Goal: Information Seeking & Learning: Learn about a topic

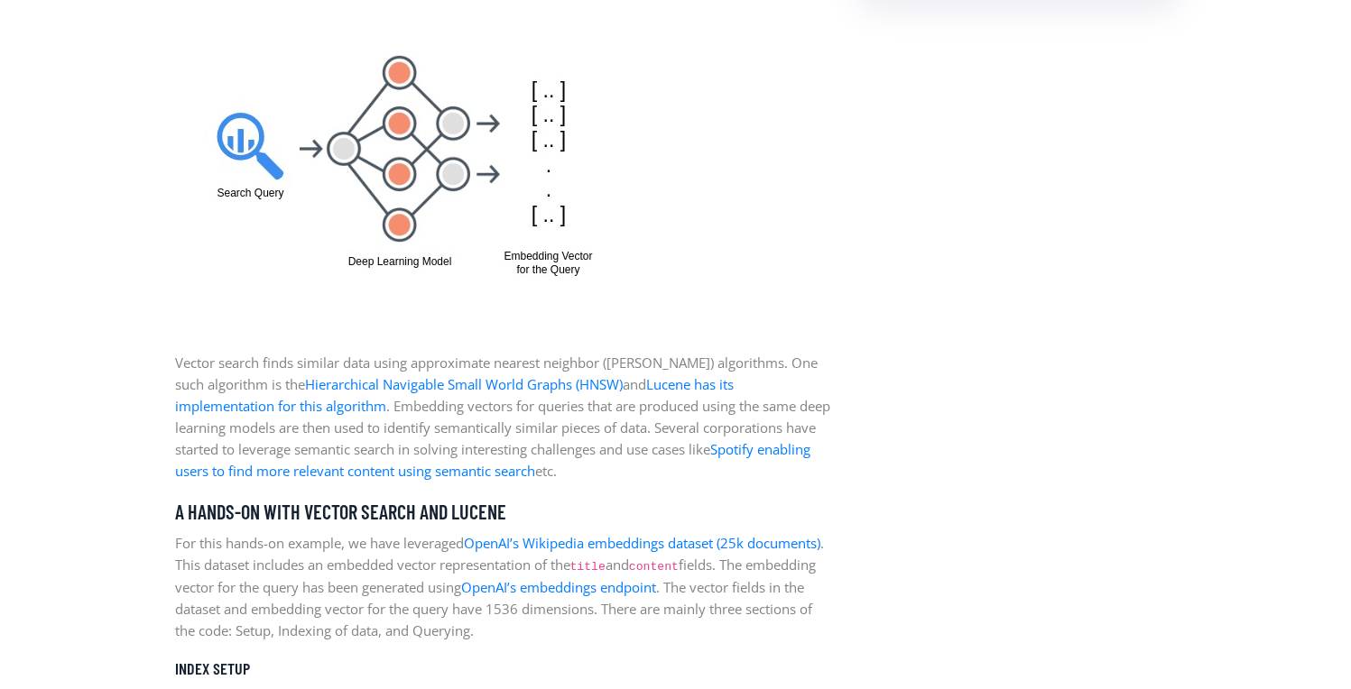
scroll to position [2091, 0]
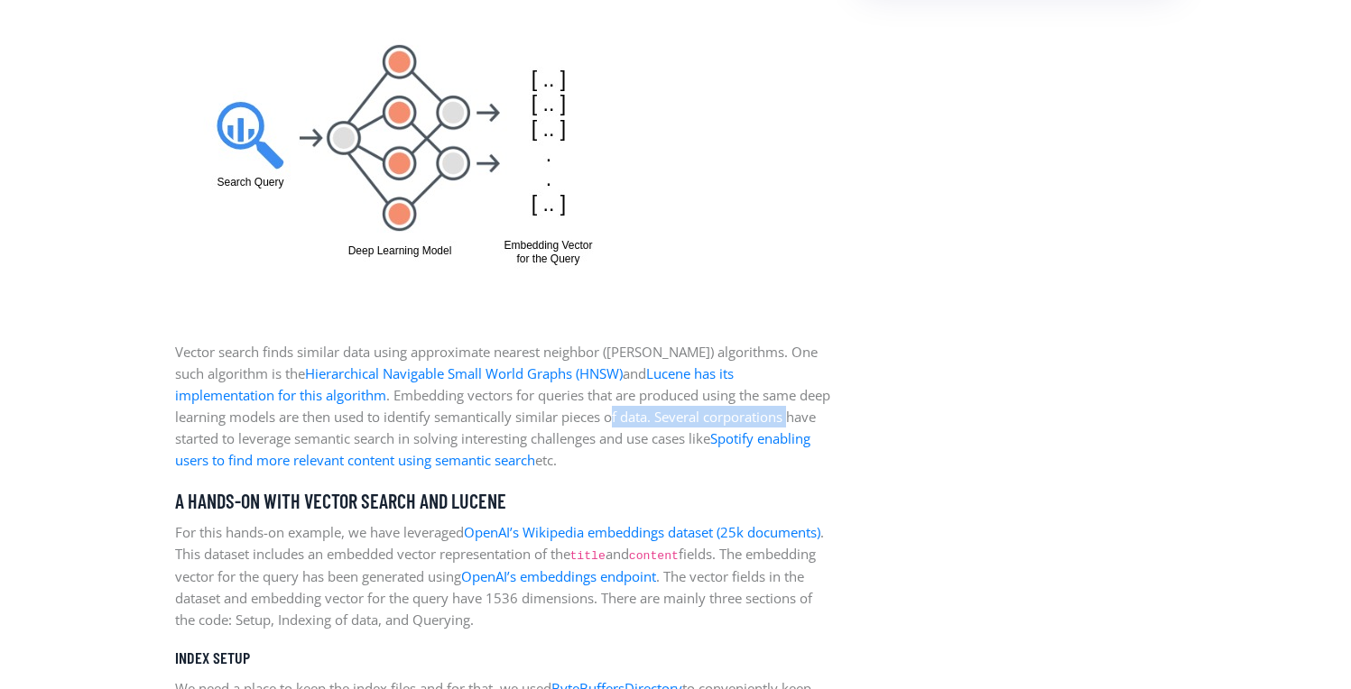
drag, startPoint x: 563, startPoint y: 412, endPoint x: 739, endPoint y: 410, distance: 175.9
click at [739, 410] on p "Vector search finds similar data using approximate nearest neighbor ([PERSON_NA…" at bounding box center [504, 406] width 659 height 130
drag, startPoint x: 401, startPoint y: 416, endPoint x: 695, endPoint y: 414, distance: 293.2
click at [695, 414] on p "Vector search finds similar data using approximate nearest neighbor ([PERSON_NA…" at bounding box center [504, 406] width 659 height 130
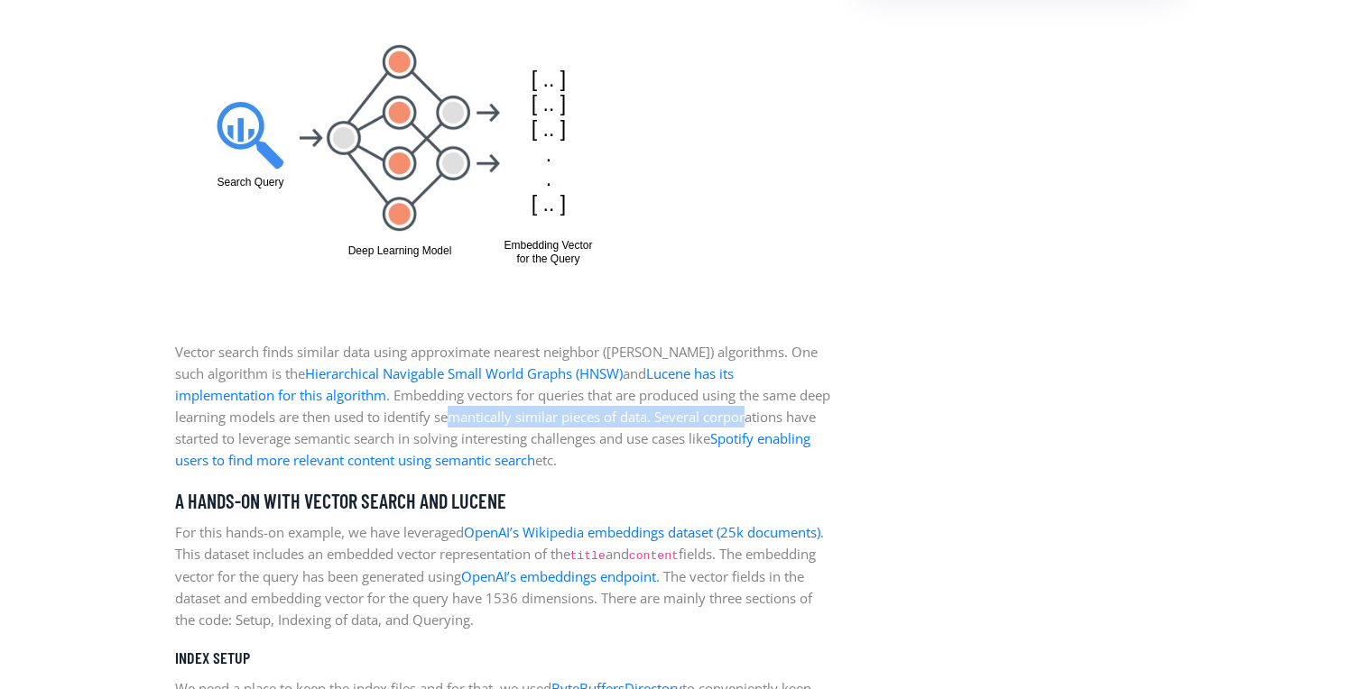
click at [695, 414] on p "Vector search finds similar data using approximate nearest neighbor ([PERSON_NA…" at bounding box center [504, 406] width 659 height 130
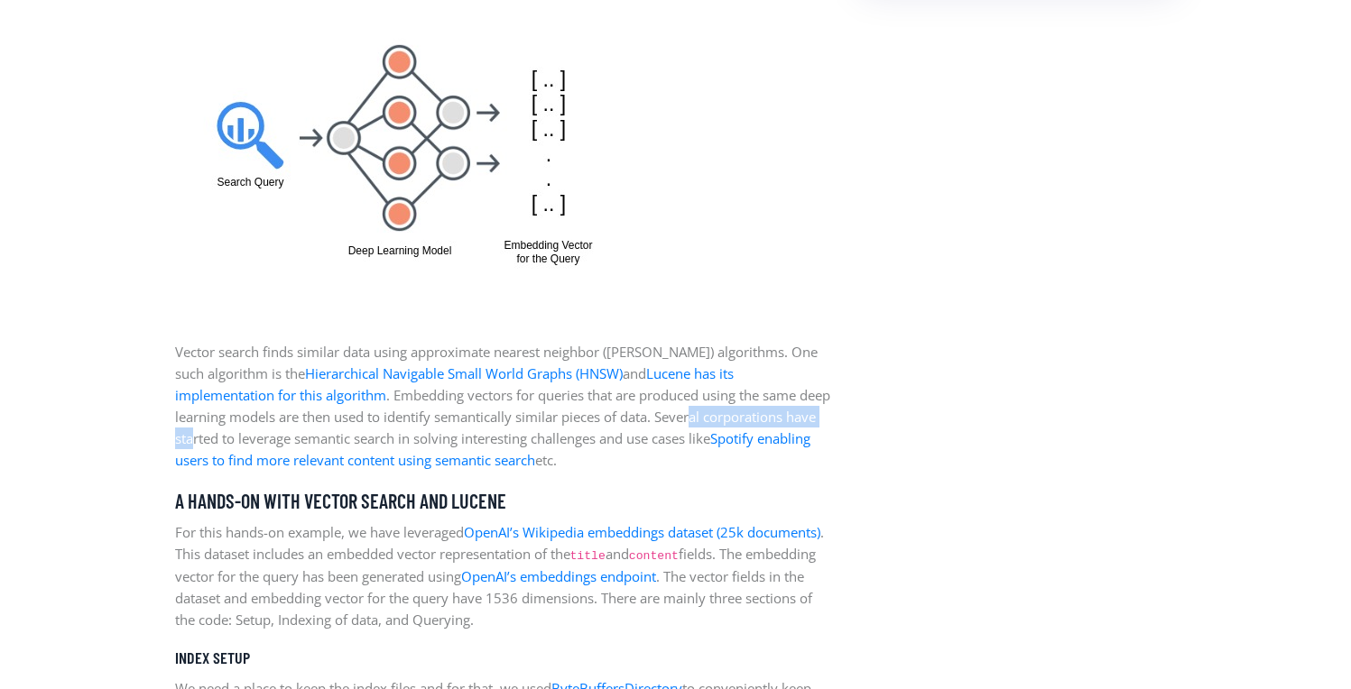
drag, startPoint x: 786, startPoint y: 417, endPoint x: 641, endPoint y: 408, distance: 145.5
click at [641, 408] on p "Vector search finds similar data using approximate nearest neighbor ([PERSON_NA…" at bounding box center [504, 406] width 659 height 130
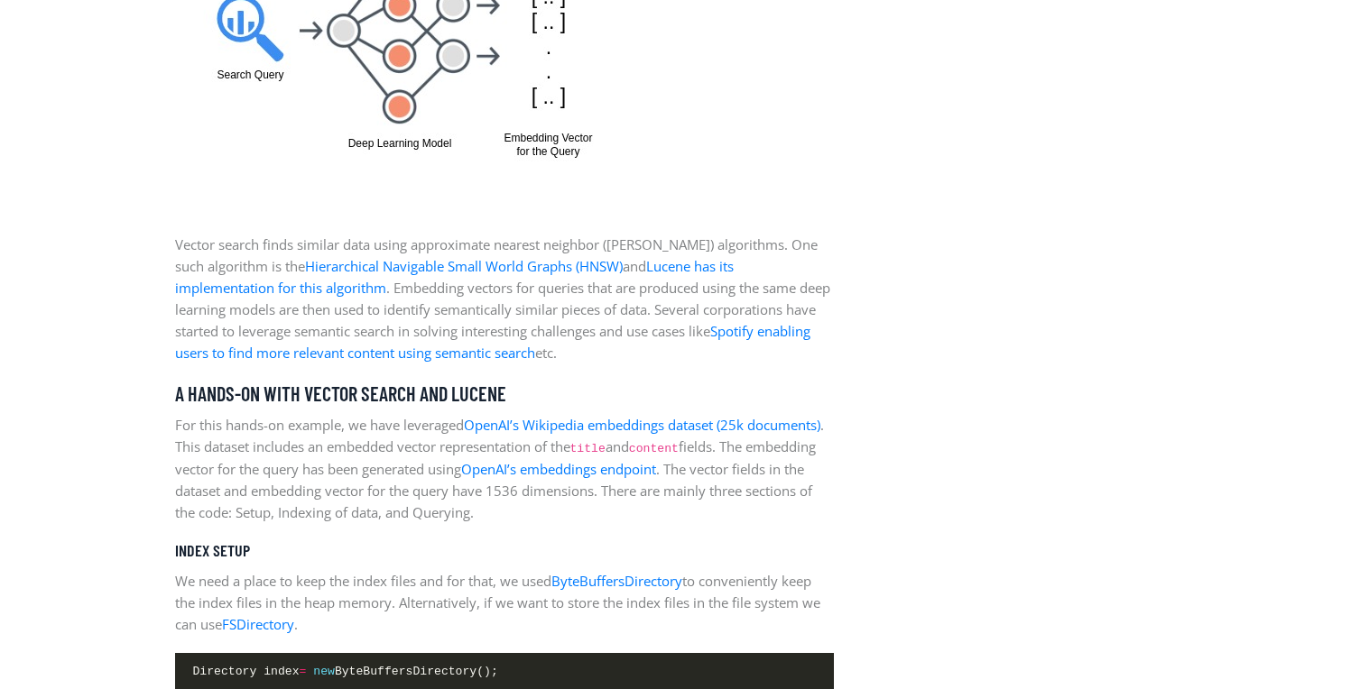
scroll to position [2251, 0]
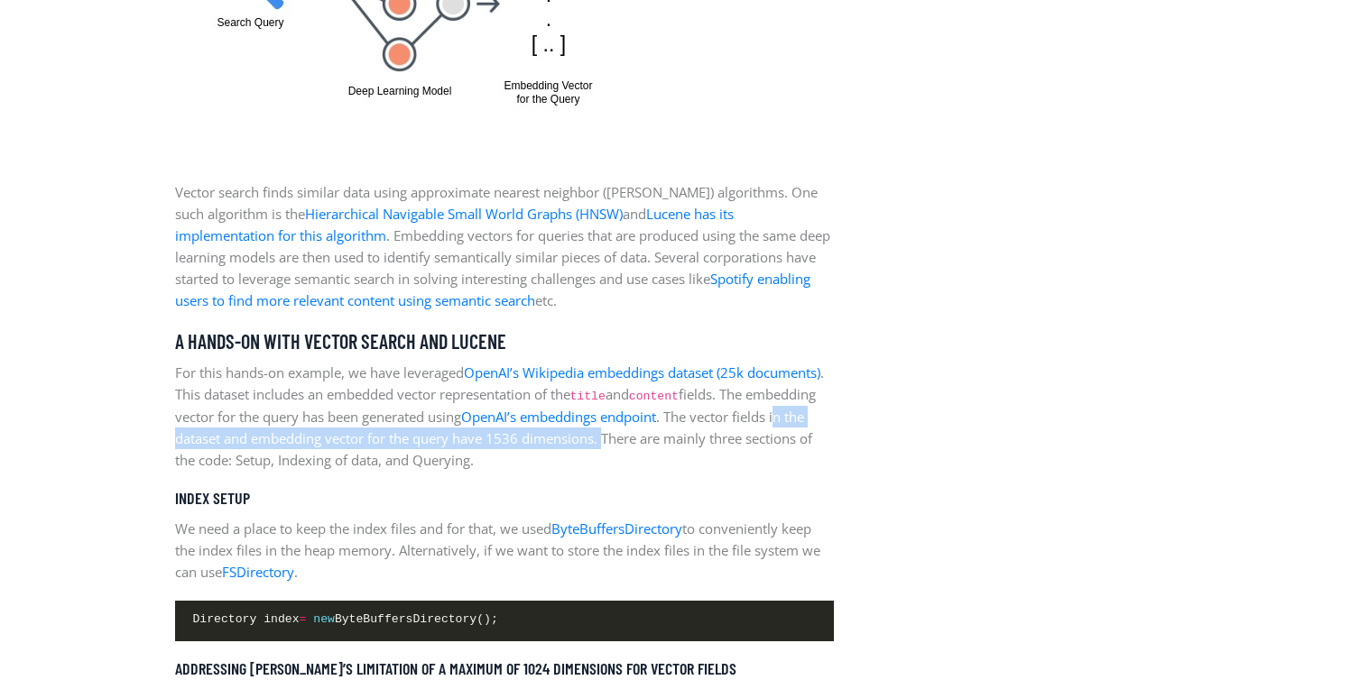
drag, startPoint x: 263, startPoint y: 440, endPoint x: 723, endPoint y: 439, distance: 460.1
click at [723, 439] on p "For this hands-on example, we have leveraged OpenAI’s Wikipedia embeddings data…" at bounding box center [504, 416] width 659 height 109
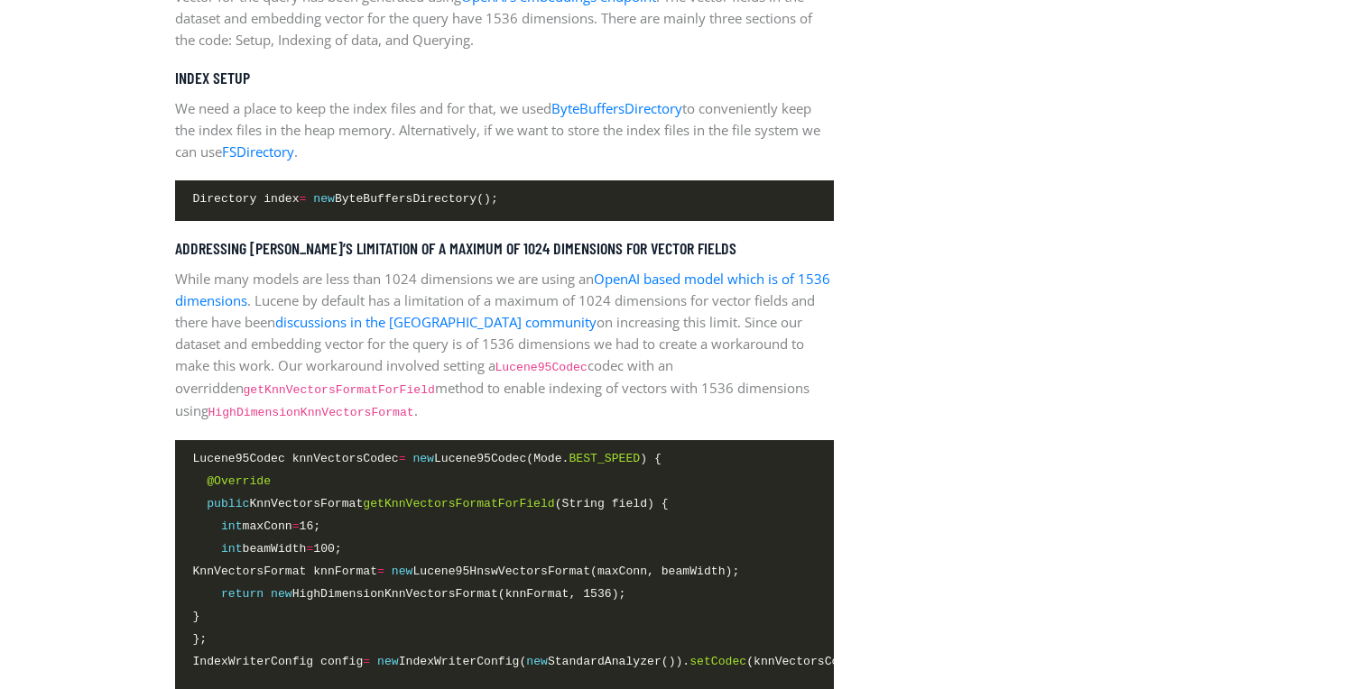
scroll to position [2672, 0]
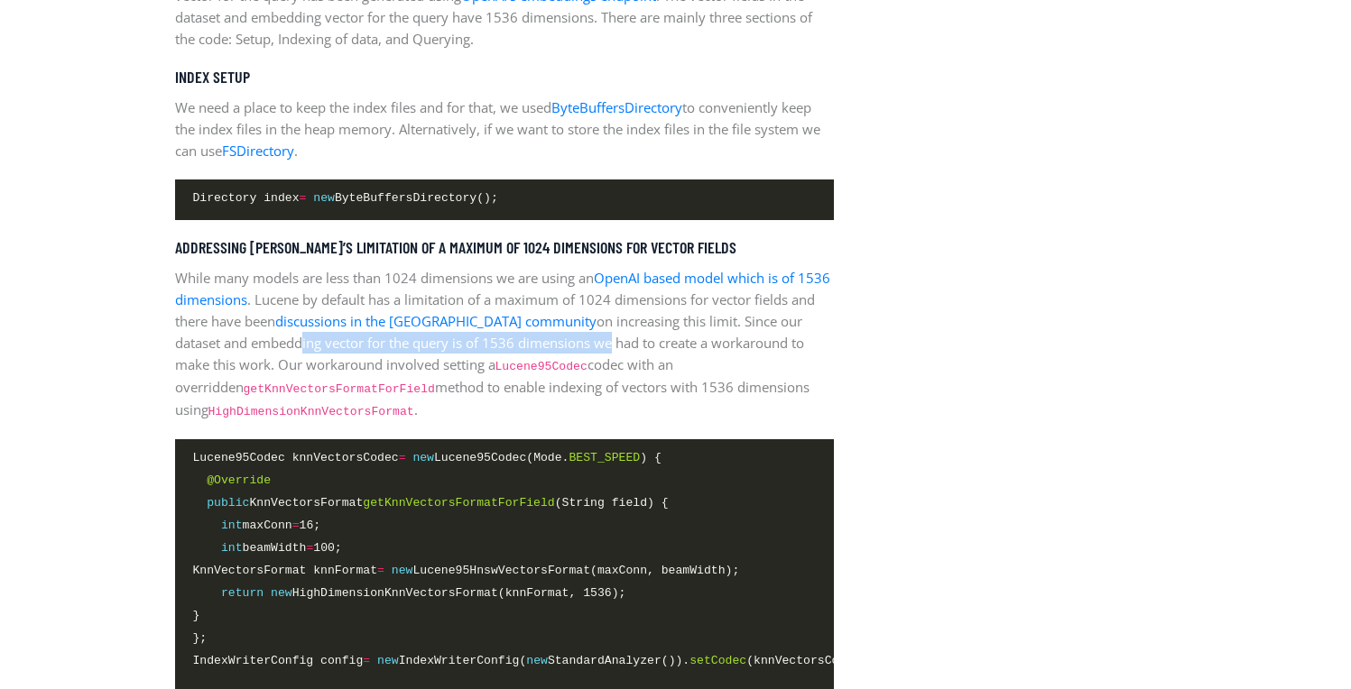
drag, startPoint x: 557, startPoint y: 348, endPoint x: 246, endPoint y: 347, distance: 310.4
click at [246, 347] on p "While many models are less than 1024 dimensions we are using an OpenAI based mo…" at bounding box center [504, 344] width 659 height 154
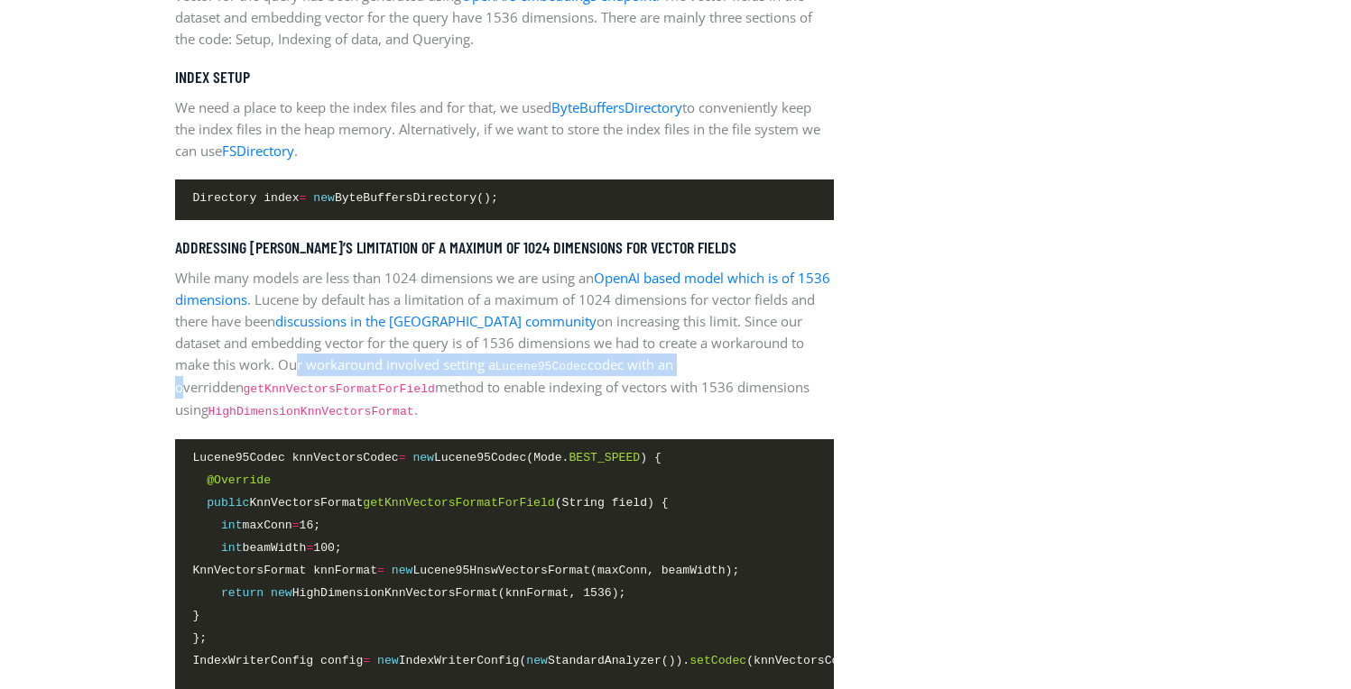
drag, startPoint x: 224, startPoint y: 363, endPoint x: 621, endPoint y: 360, distance: 397.0
click at [621, 360] on p "While many models are less than 1024 dimensions we are using an OpenAI based mo…" at bounding box center [504, 344] width 659 height 154
drag, startPoint x: 699, startPoint y: 360, endPoint x: 305, endPoint y: 346, distance: 394.5
click at [305, 346] on p "While many models are less than 1024 dimensions we are using an OpenAI based mo…" at bounding box center [504, 344] width 659 height 154
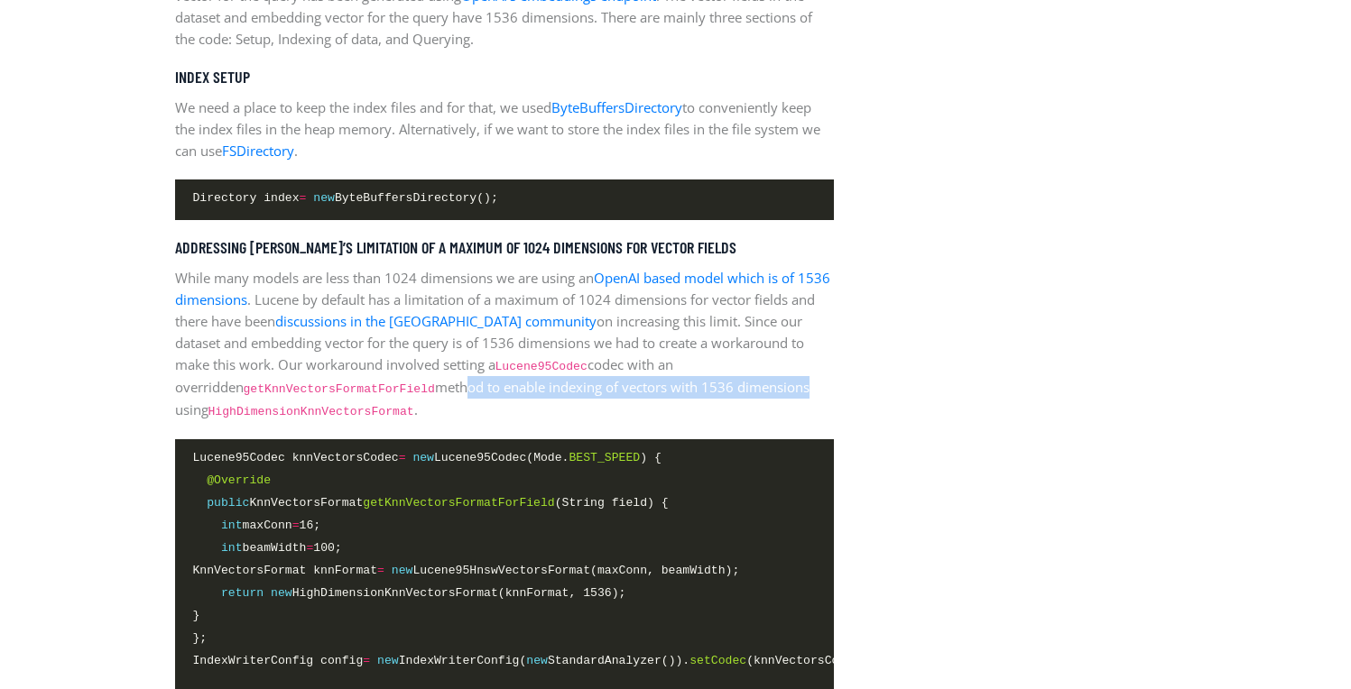
drag, startPoint x: 399, startPoint y: 378, endPoint x: 741, endPoint y: 385, distance: 342.0
click at [741, 385] on p "While many models are less than 1024 dimensions we are using an OpenAI based mo…" at bounding box center [504, 344] width 659 height 154
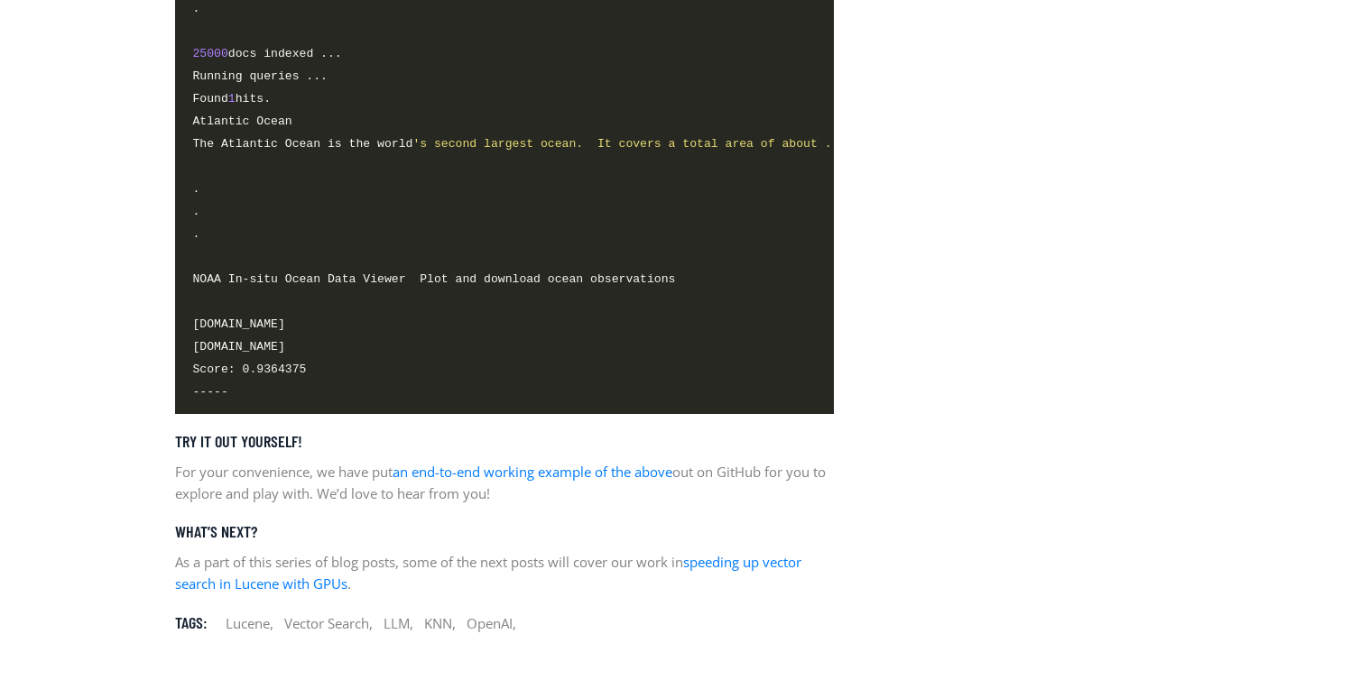
scroll to position [5571, 0]
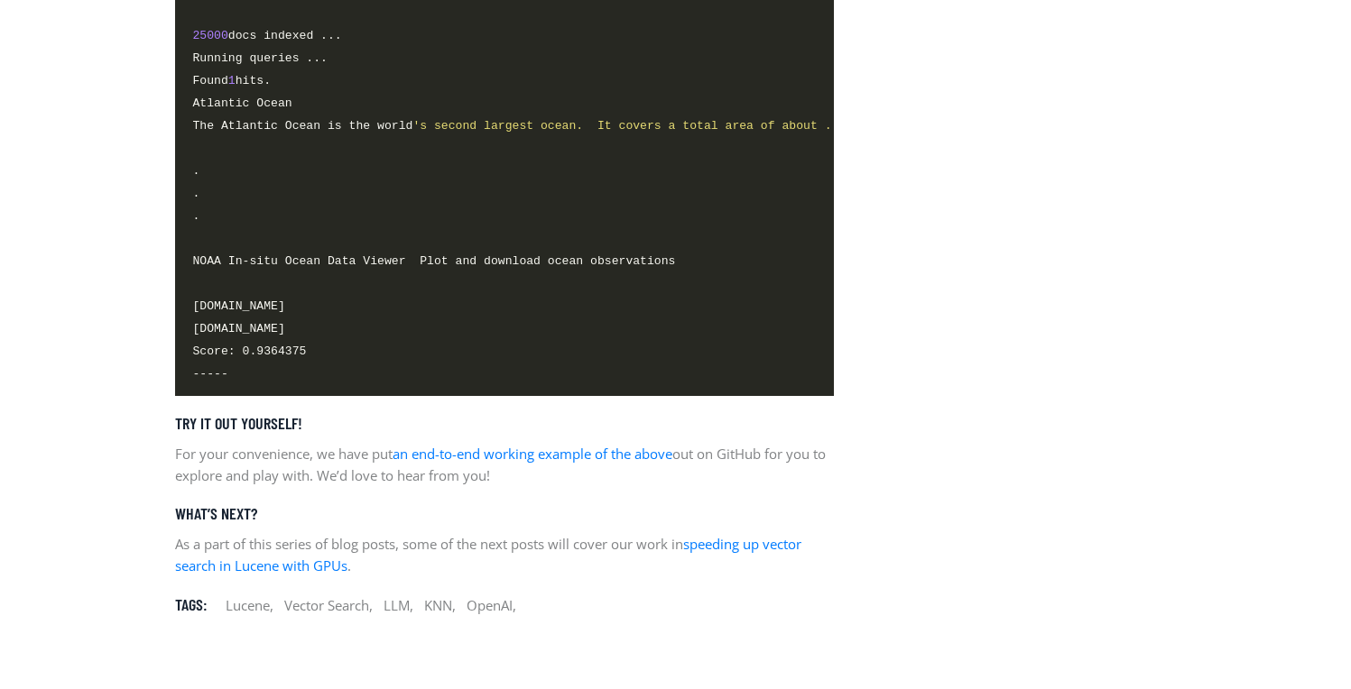
click at [327, 486] on p "For your convenience, we have put an end-to-end working example of the above ou…" at bounding box center [504, 464] width 659 height 43
click at [548, 576] on p "As a part of this series of blog posts, some of the next posts will cover our w…" at bounding box center [504, 554] width 659 height 43
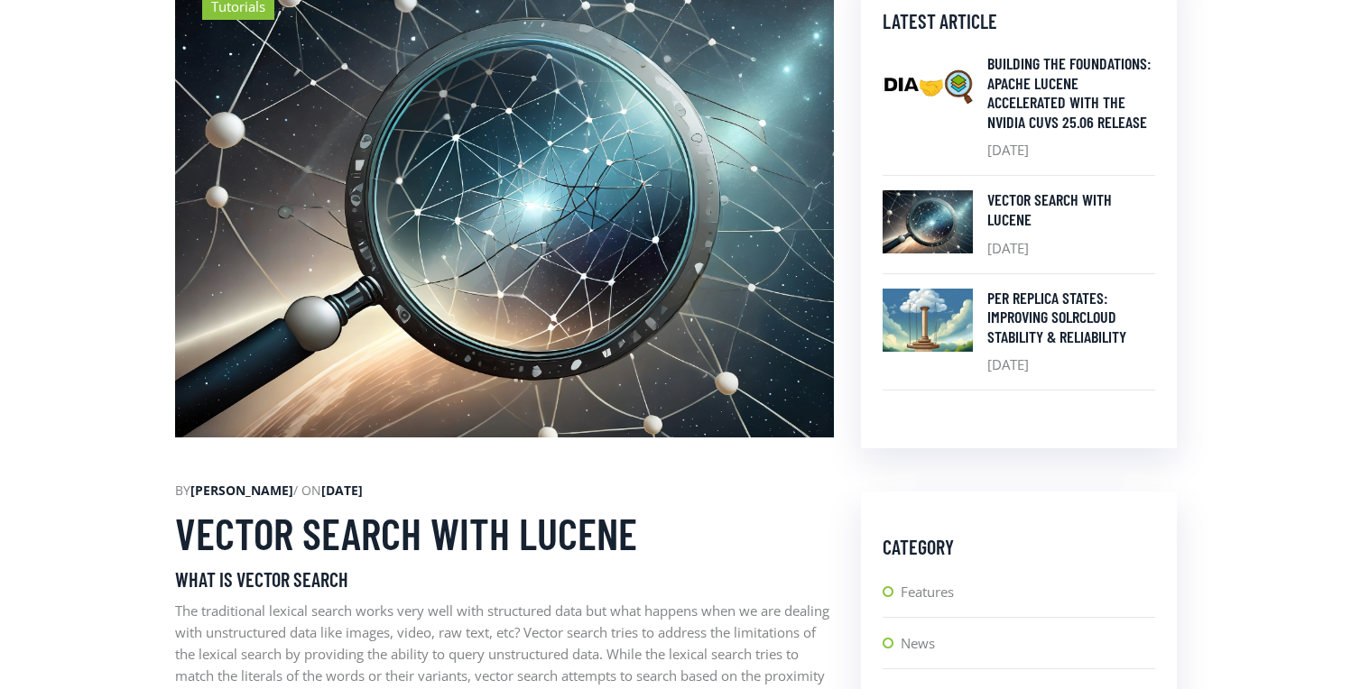
scroll to position [664, 0]
